Goal: Find contact information: Find contact information

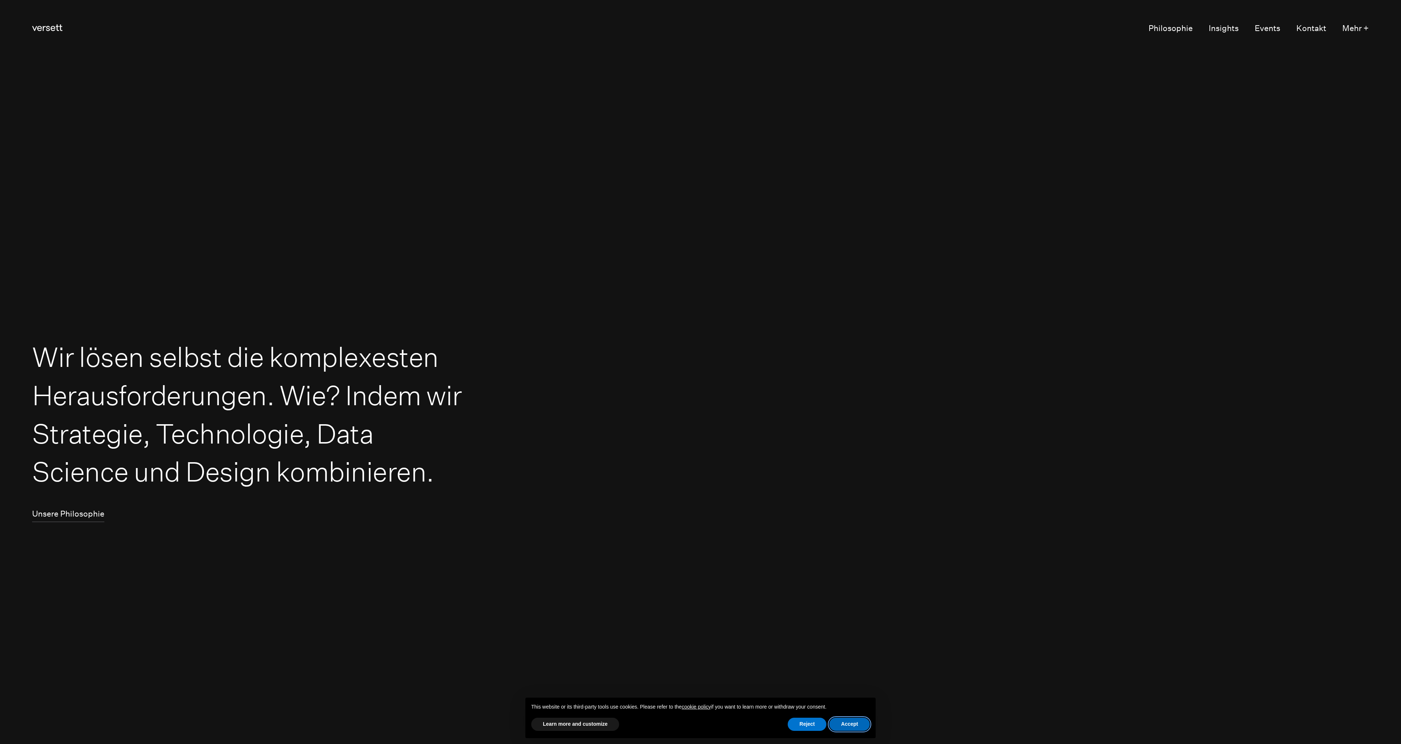
click at [853, 723] on button "Accept" at bounding box center [849, 723] width 41 height 13
click at [1313, 29] on link "Kontakt" at bounding box center [1311, 28] width 30 height 15
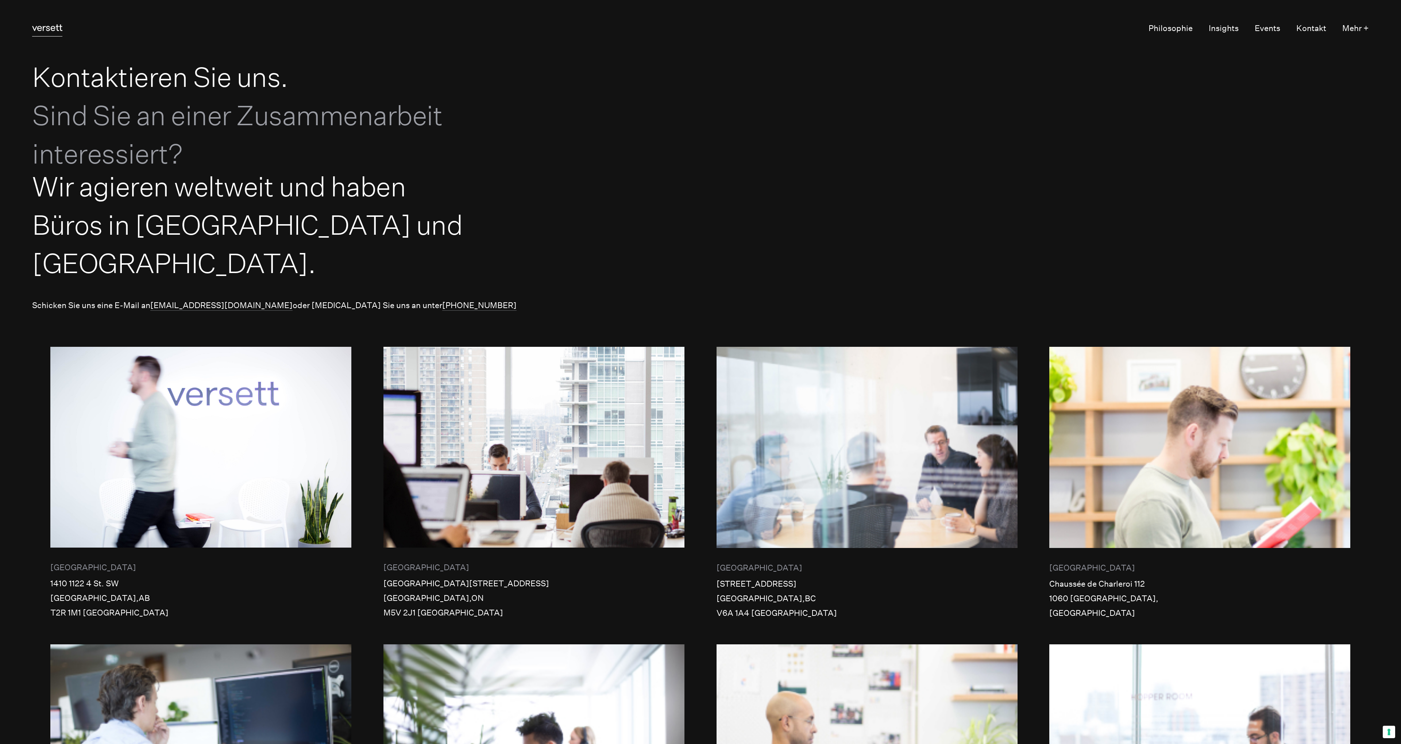
click at [36, 24] on link "Versett" at bounding box center [47, 28] width 30 height 15
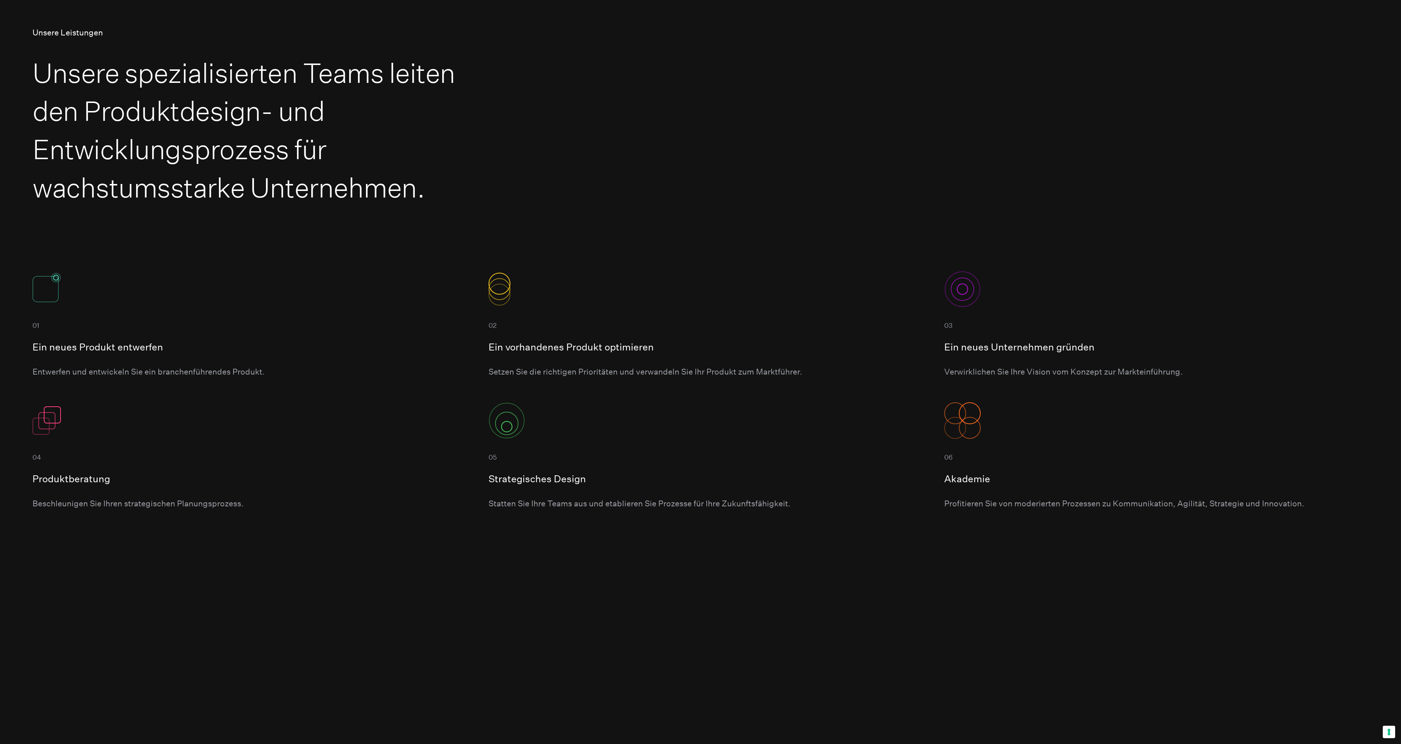
scroll to position [979, 0]
